Goal: Information Seeking & Learning: Learn about a topic

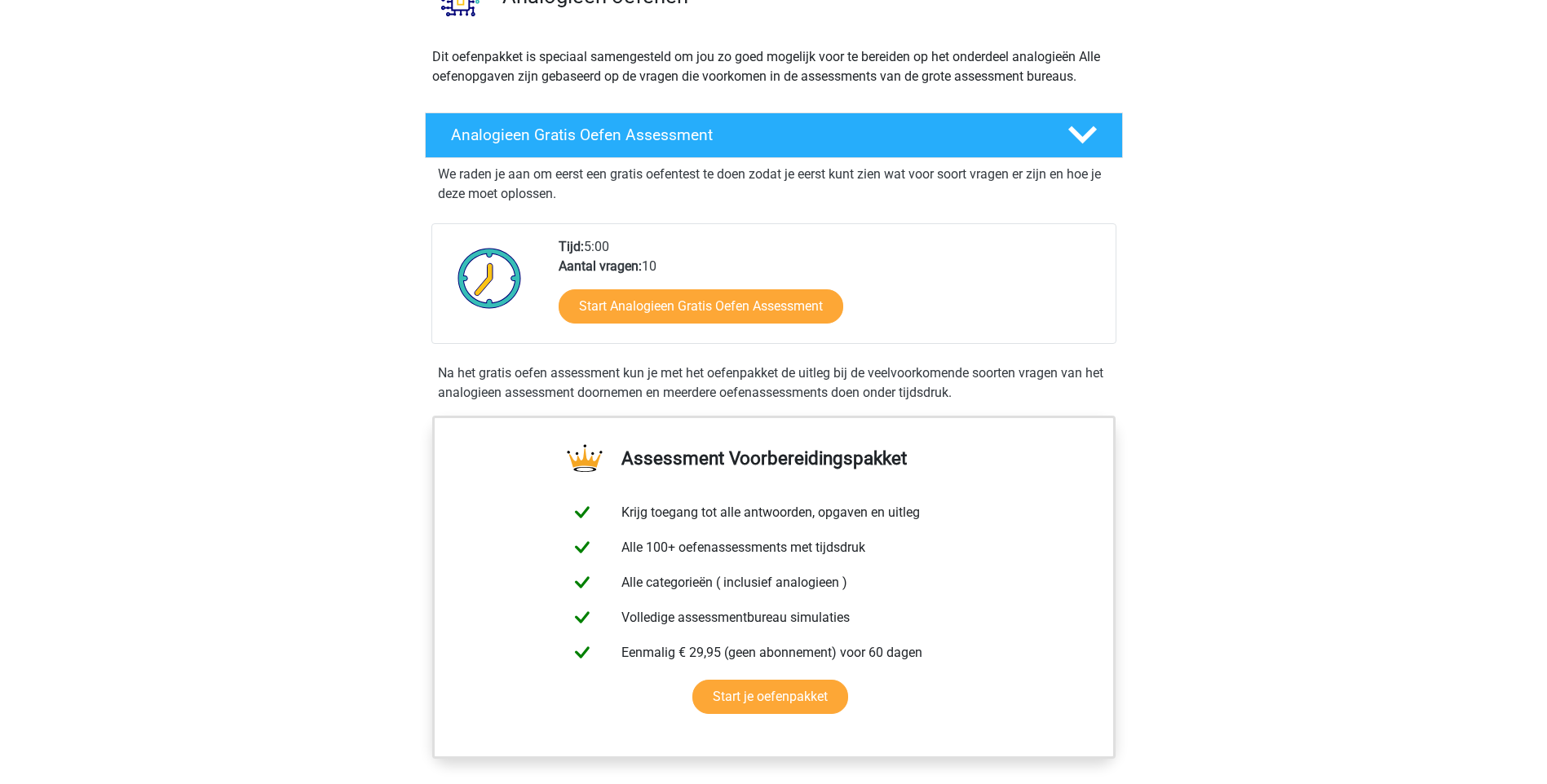
scroll to position [163, 0]
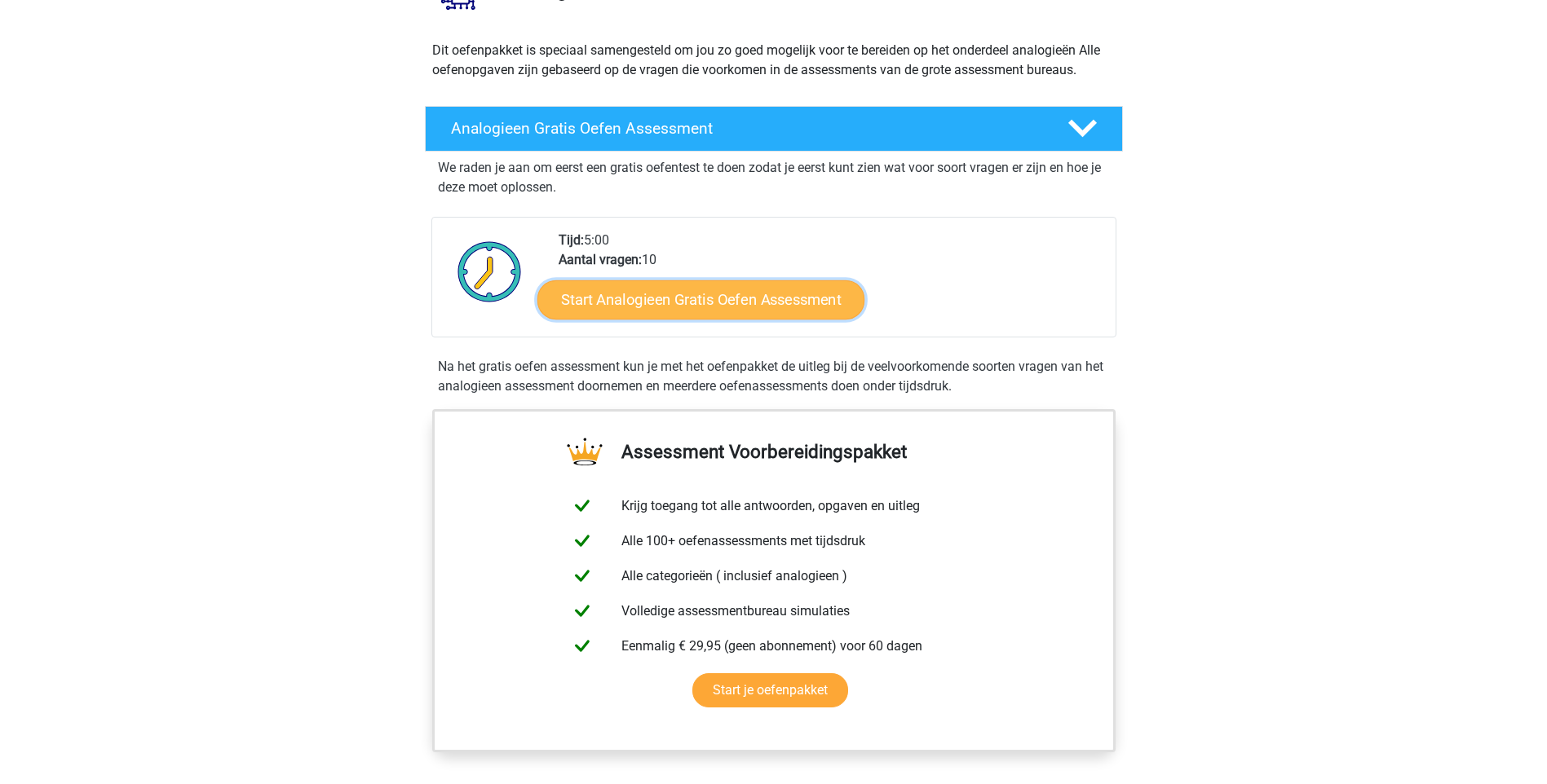
click at [707, 304] on link "Start Analogieen Gratis Oefen Assessment" at bounding box center [700, 299] width 327 height 39
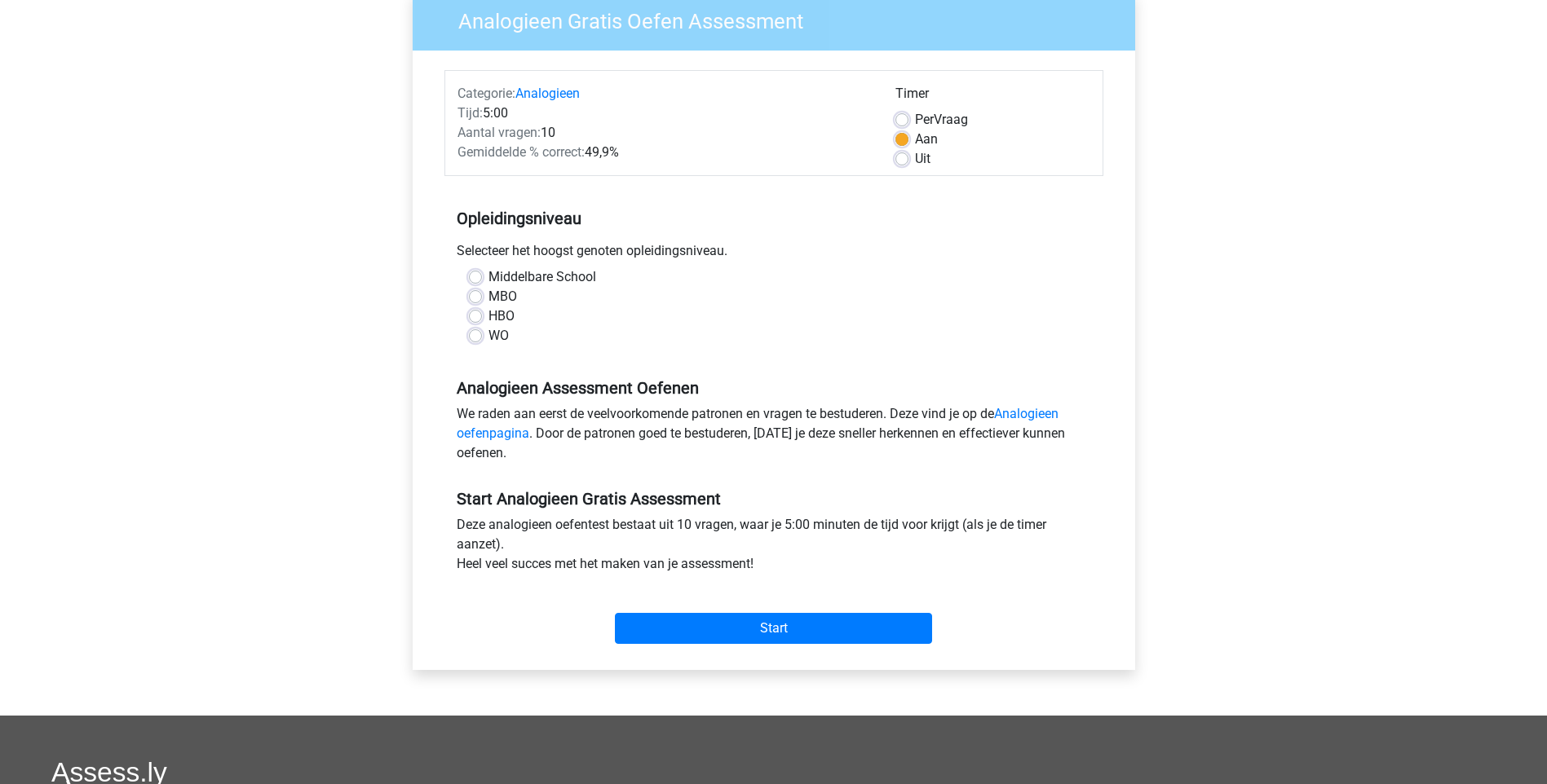
scroll to position [163, 0]
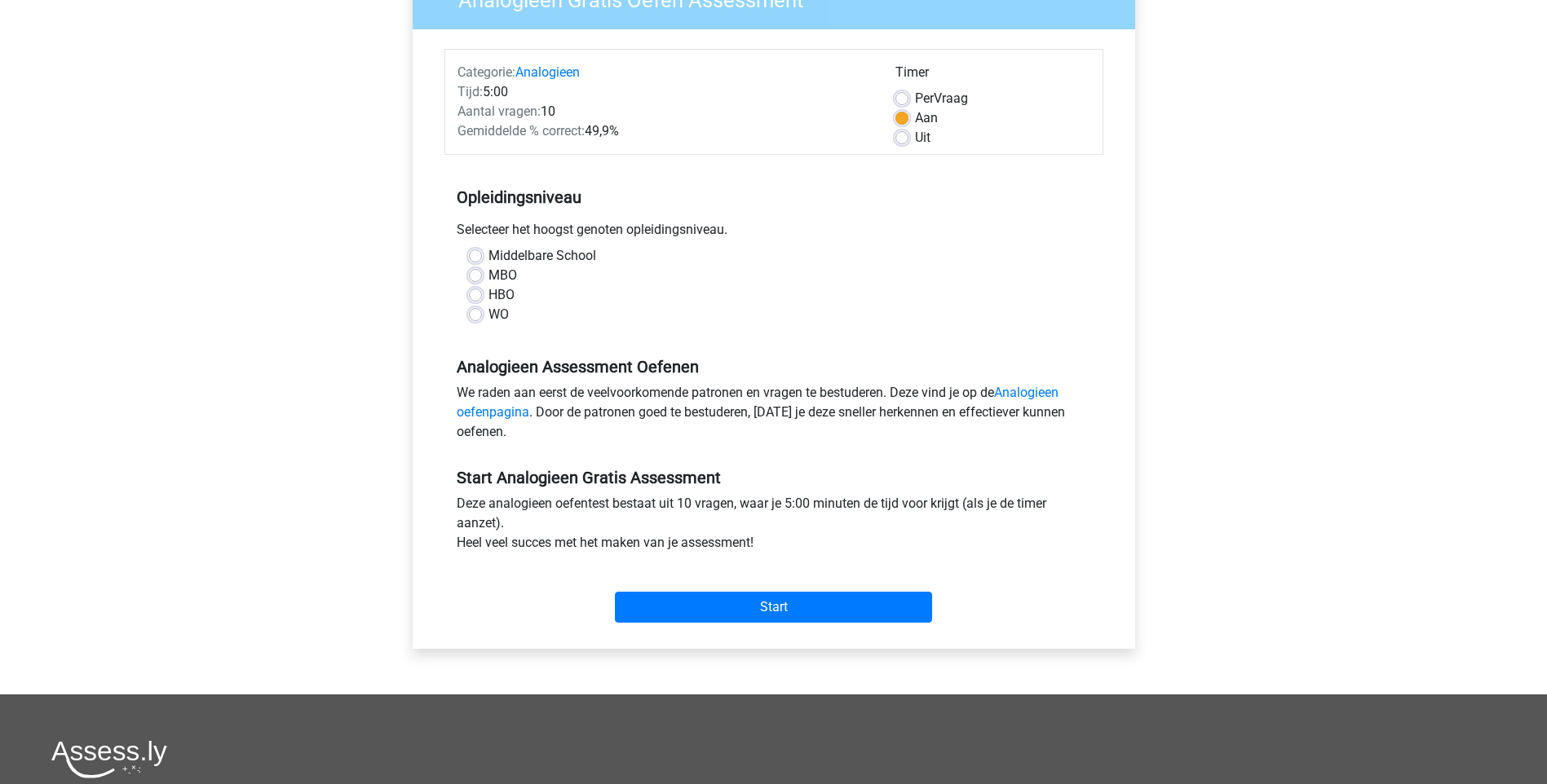
click at [485, 313] on div "WO" at bounding box center [773, 314] width 610 height 20
click at [488, 317] on label "WO" at bounding box center [499, 314] width 21 height 20
click at [474, 317] on input "WO" at bounding box center [474, 312] width 13 height 16
radio input "true"
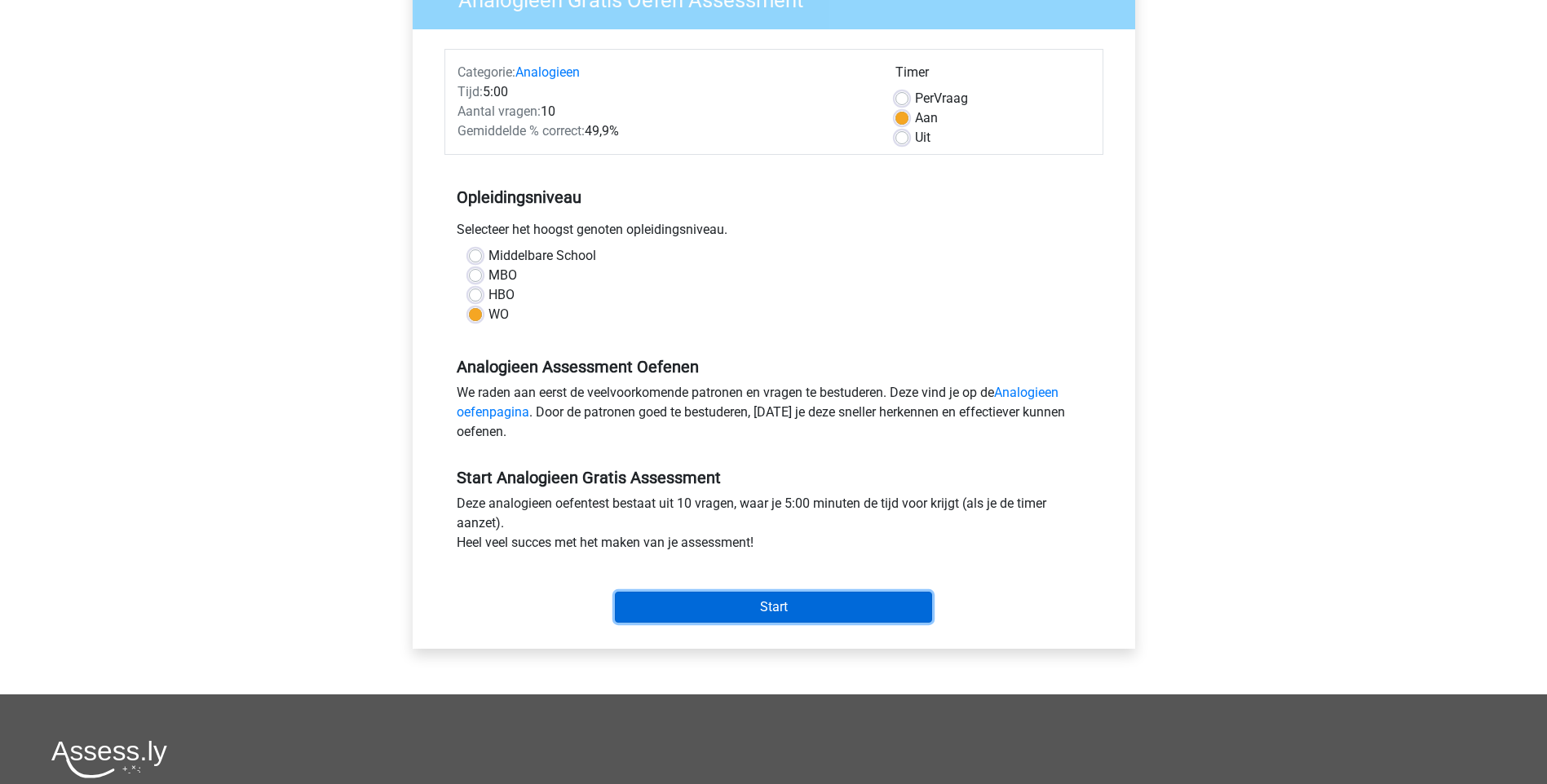
click at [779, 603] on input "Start" at bounding box center [774, 607] width 317 height 31
